Goal: Information Seeking & Learning: Learn about a topic

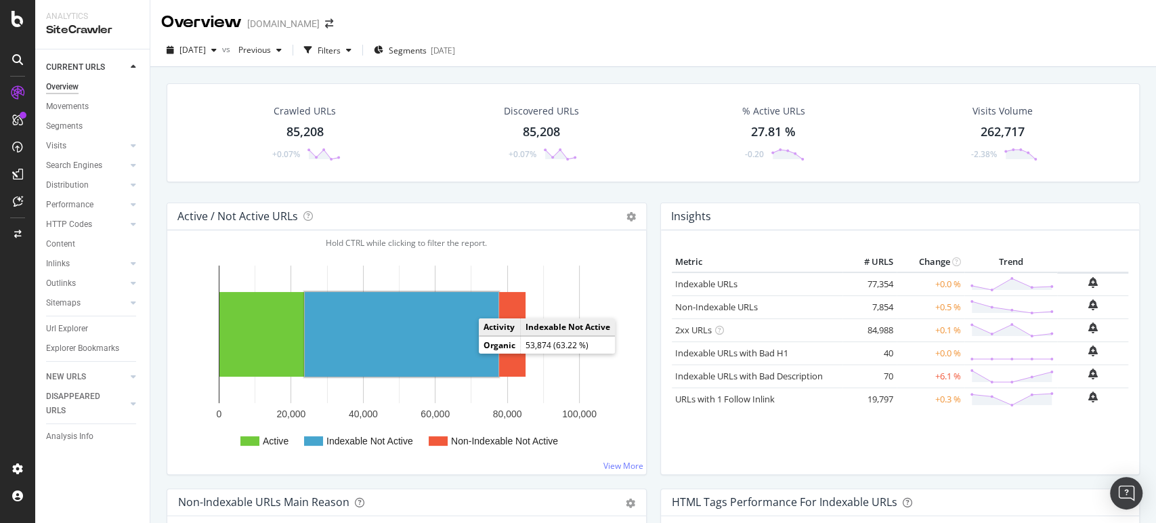
drag, startPoint x: 489, startPoint y: 352, endPoint x: 791, endPoint y: 264, distance: 315.2
click at [413, 352] on rect "A chart." at bounding box center [402, 334] width 194 height 85
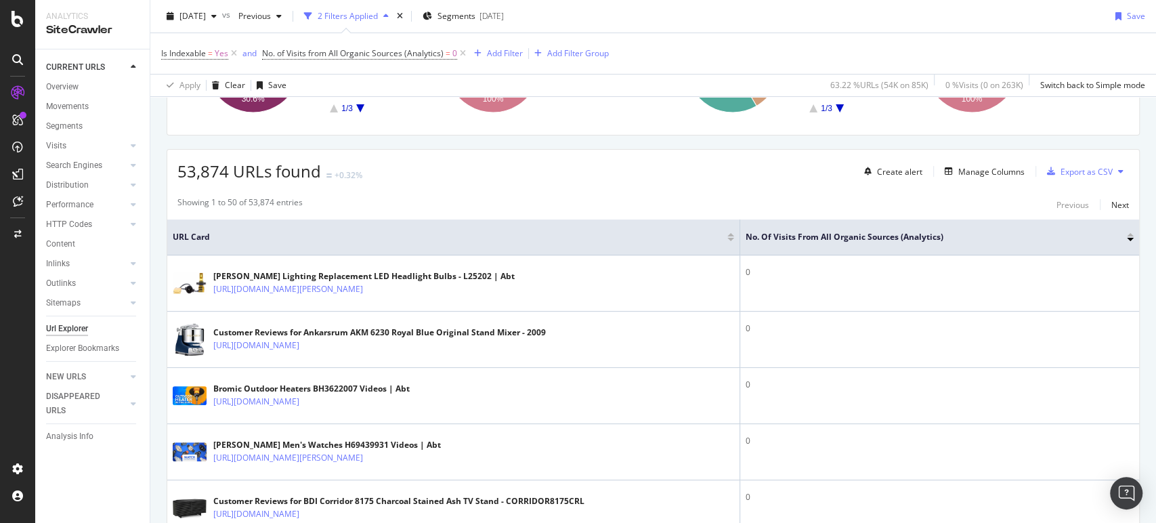
scroll to position [225, 0]
